Goal: Find specific page/section: Find specific page/section

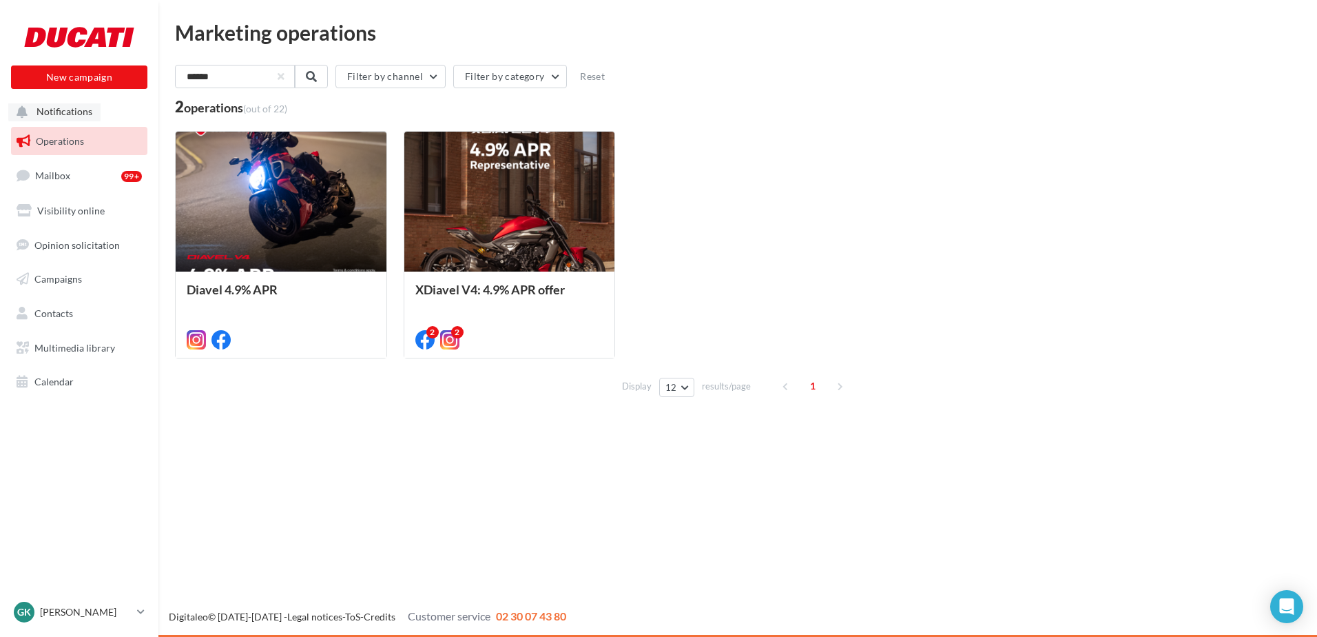
click at [62, 118] on account-notifications-button "Notifications" at bounding box center [54, 110] width 92 height 23
click at [81, 148] on link "Operations" at bounding box center [79, 141] width 142 height 29
click at [283, 83] on input "******" at bounding box center [235, 76] width 121 height 23
click at [284, 79] on button "button" at bounding box center [281, 77] width 6 height 6
